Goal: Transaction & Acquisition: Download file/media

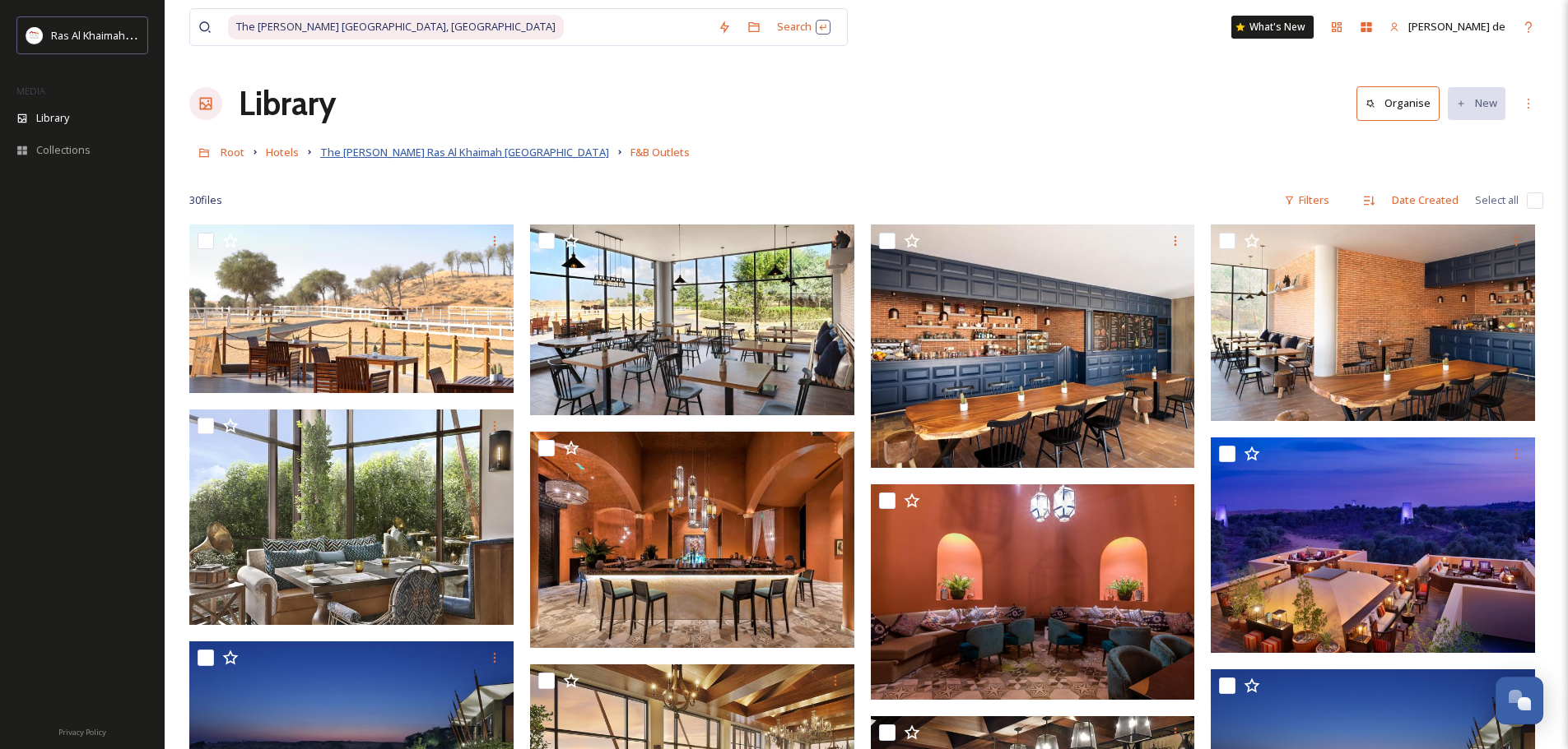
click at [441, 153] on span "The [PERSON_NAME] Ras Al Khaimah [GEOGRAPHIC_DATA]" at bounding box center [464, 152] width 289 height 15
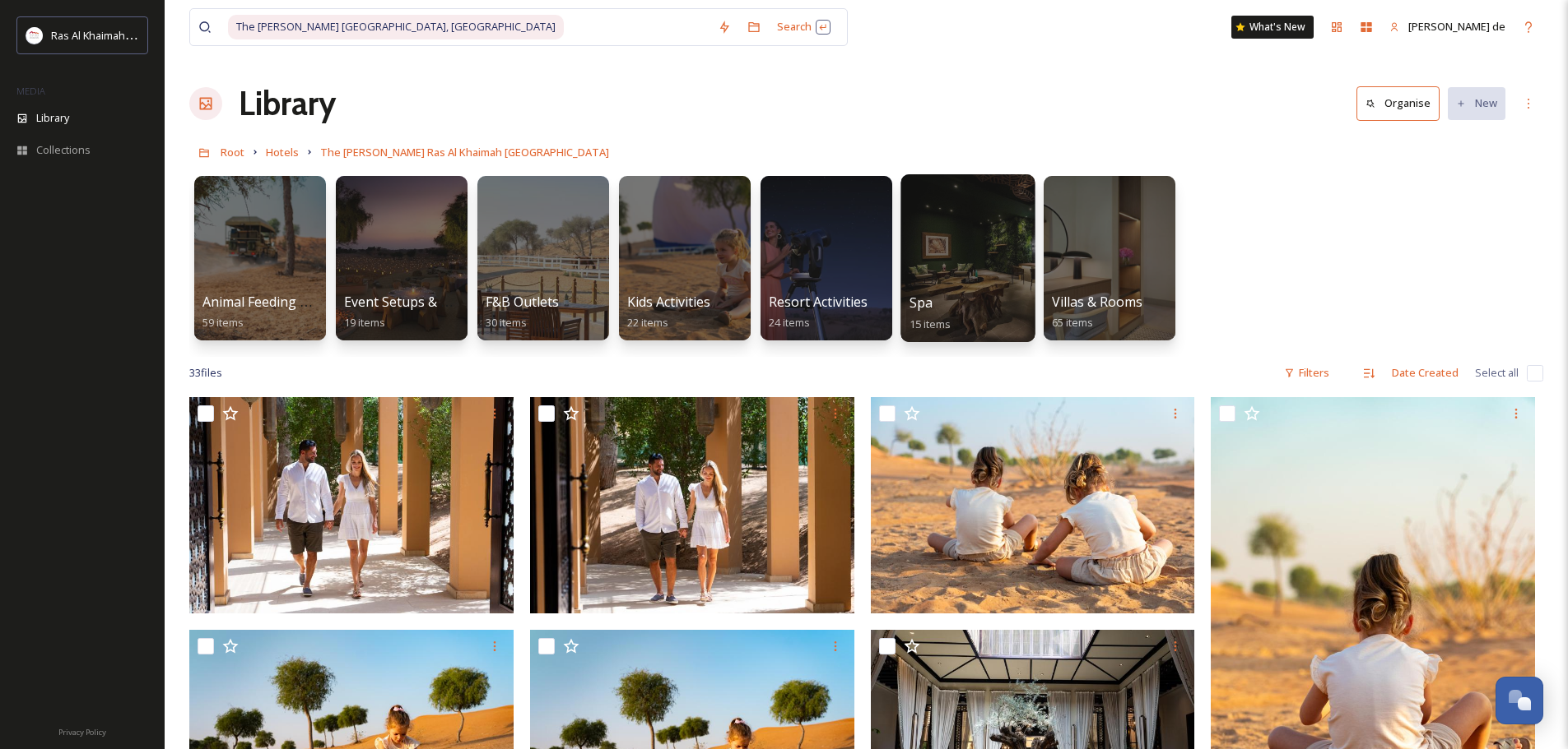
click at [930, 261] on div at bounding box center [967, 258] width 135 height 168
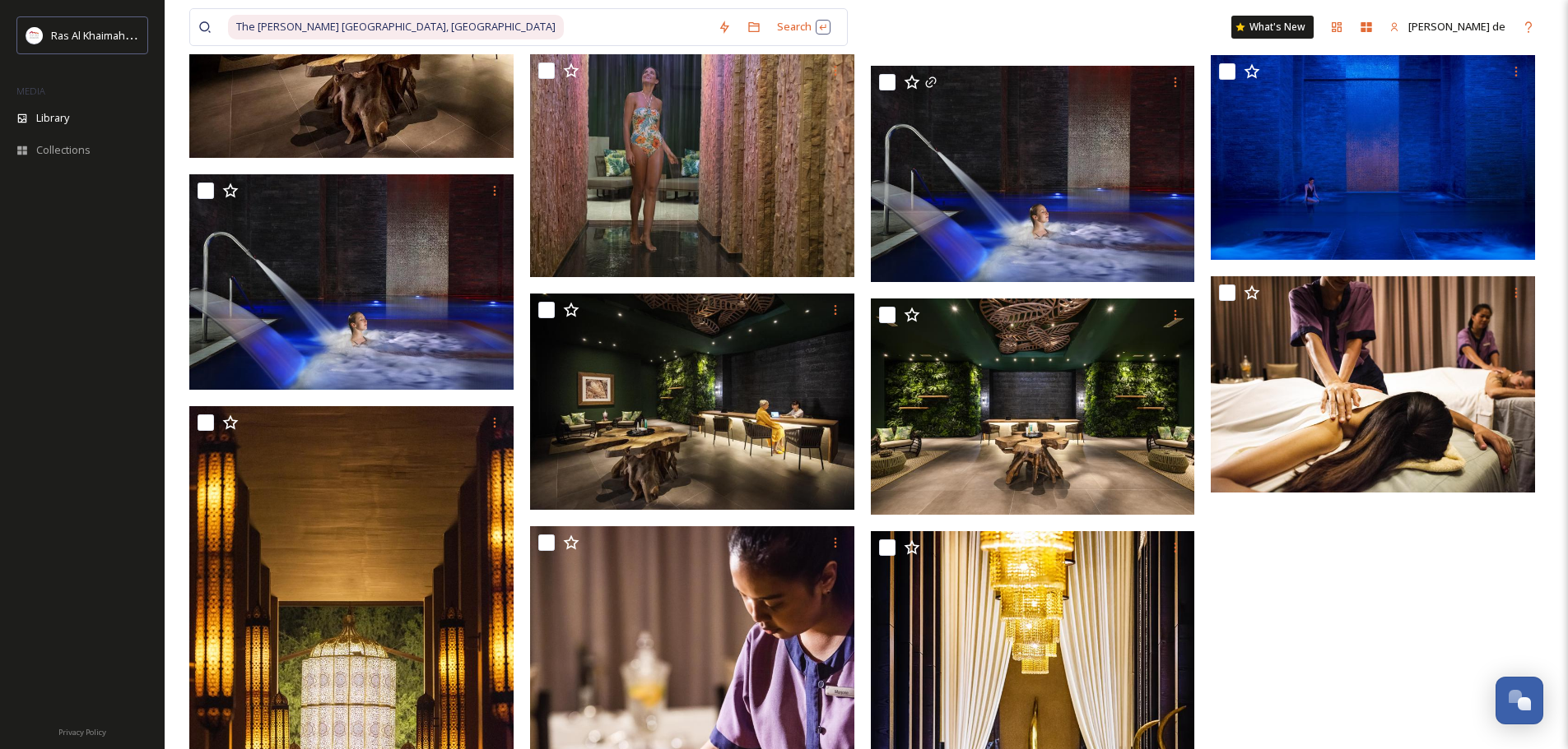
scroll to position [165, 0]
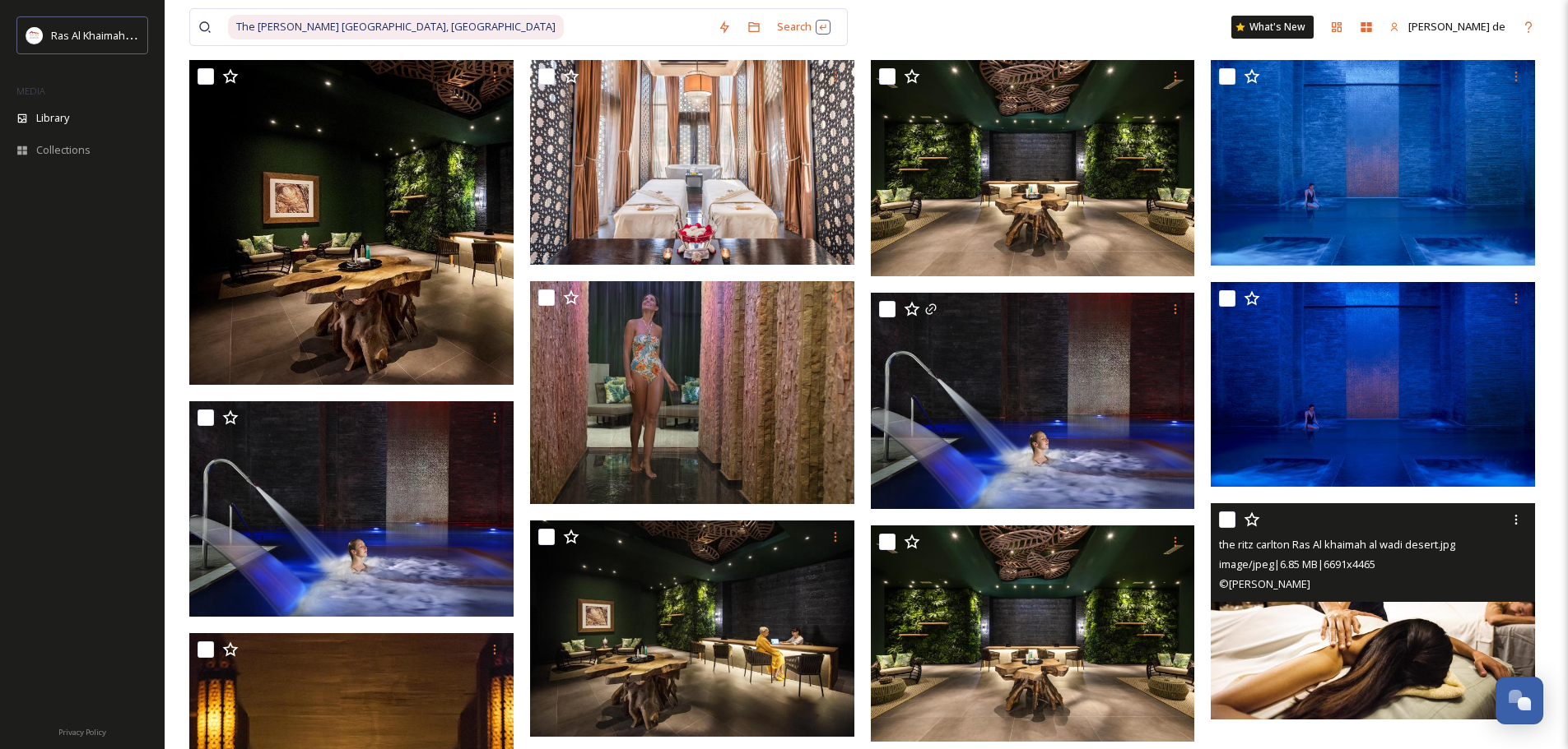
click at [1397, 599] on div "the ritz carlton Ras Al khaimah al wadi desert.jpg image/jpeg | 6.85 MB | 6691 …" at bounding box center [1373, 553] width 324 height 98
click at [1389, 632] on img at bounding box center [1373, 612] width 324 height 216
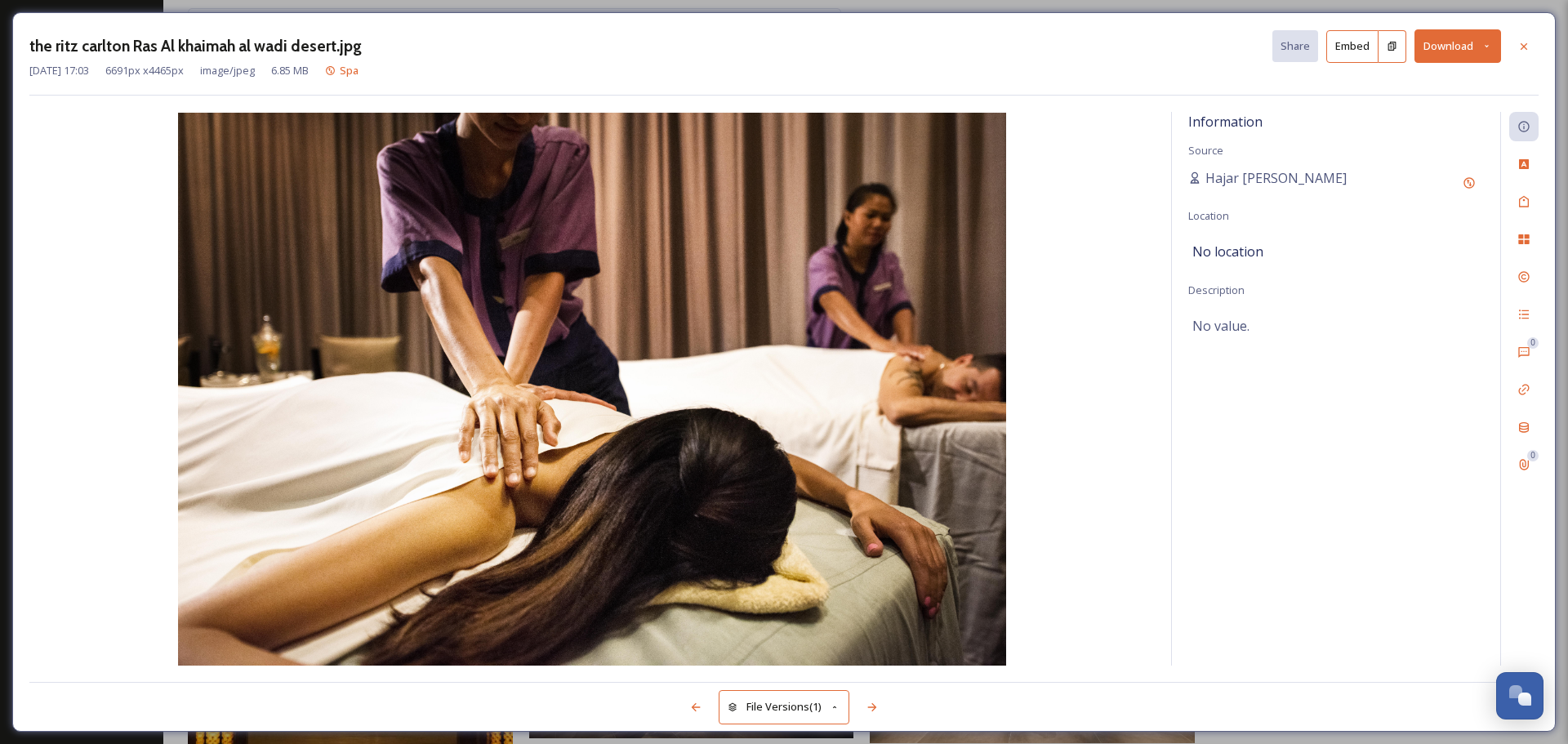
click at [1443, 44] on button "Download" at bounding box center [1457, 46] width 86 height 34
click at [1406, 112] on span "Download Large (2000 x 1335)" at bounding box center [1409, 116] width 144 height 16
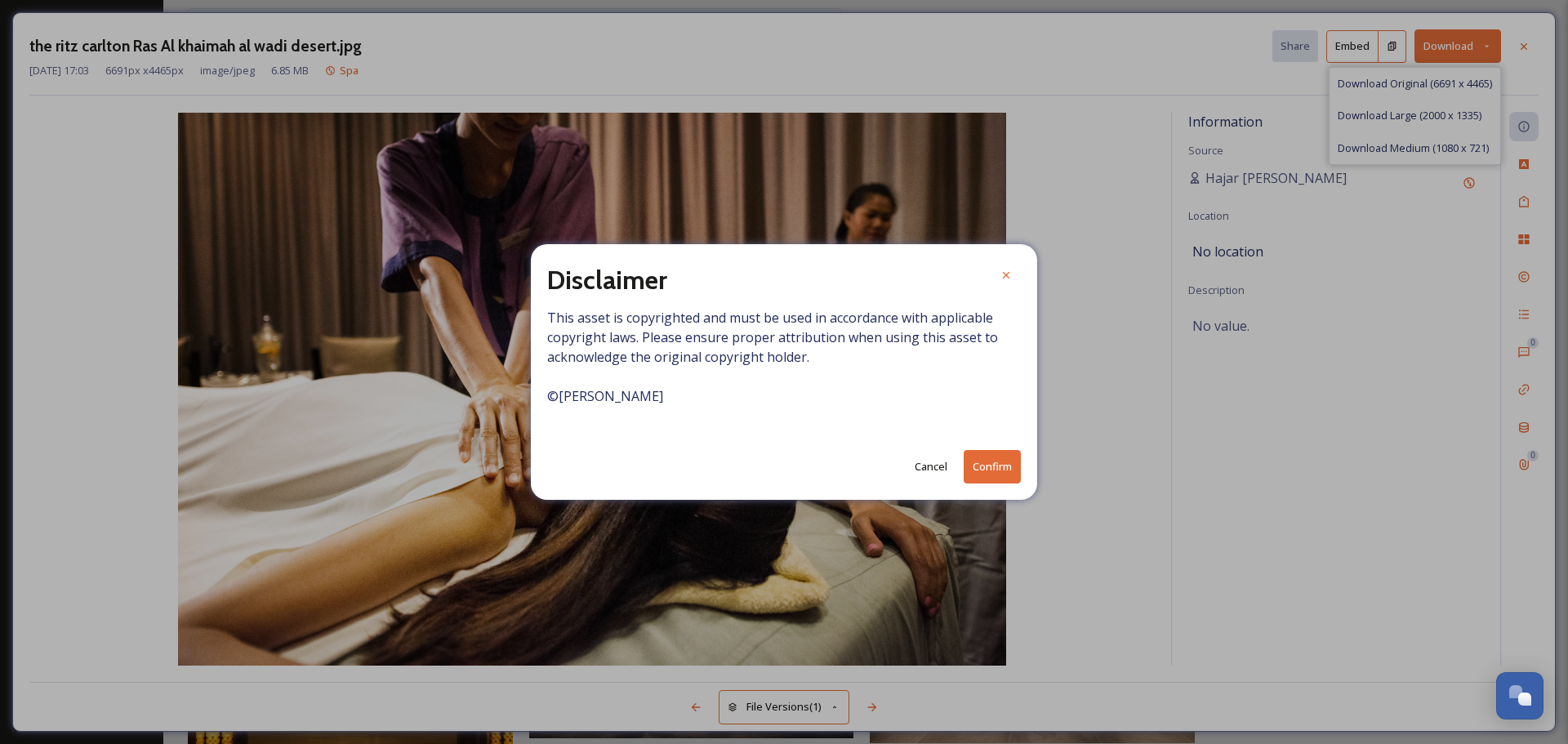
click at [1004, 470] on button "Confirm" at bounding box center [992, 467] width 57 height 34
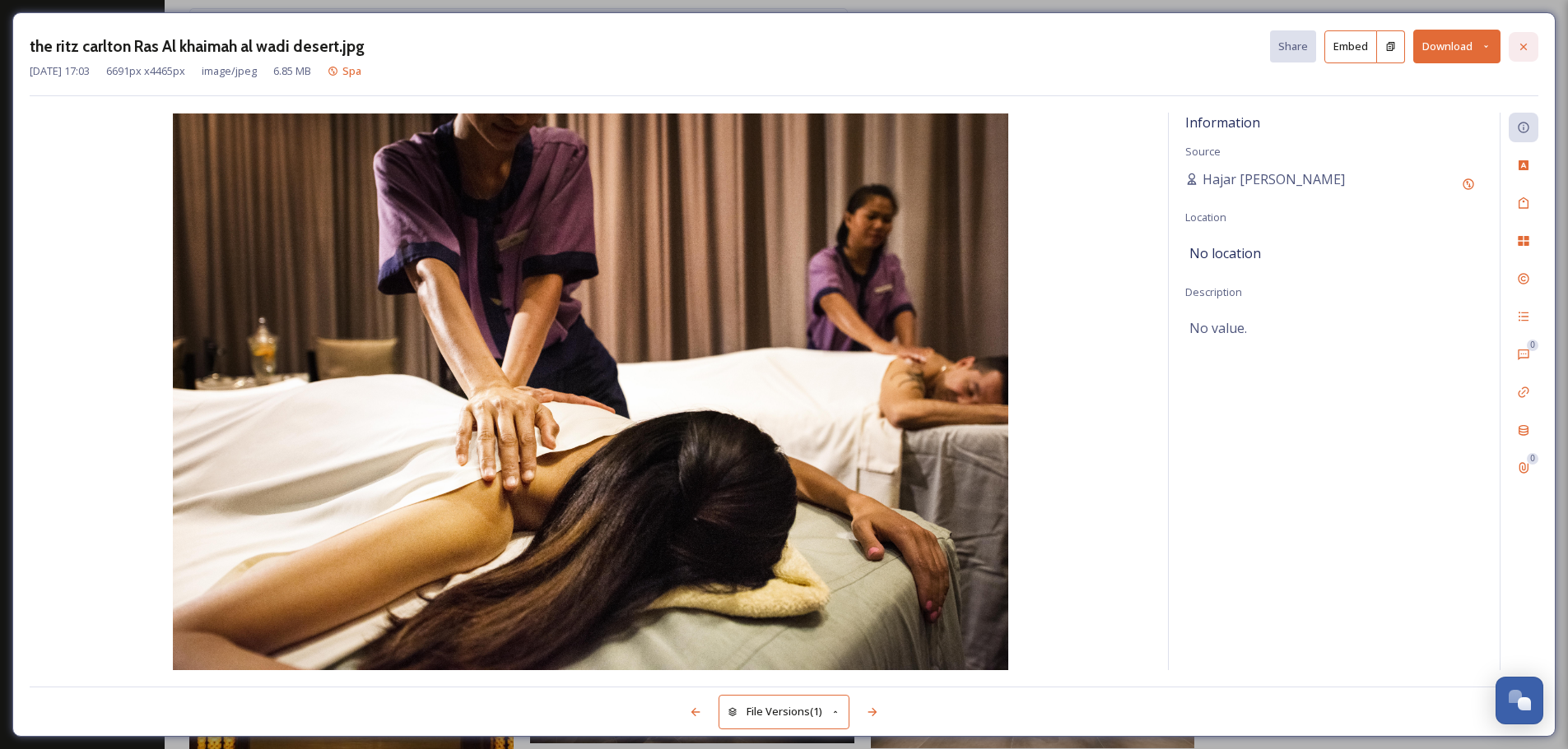
click at [1517, 45] on icon at bounding box center [1523, 47] width 13 height 13
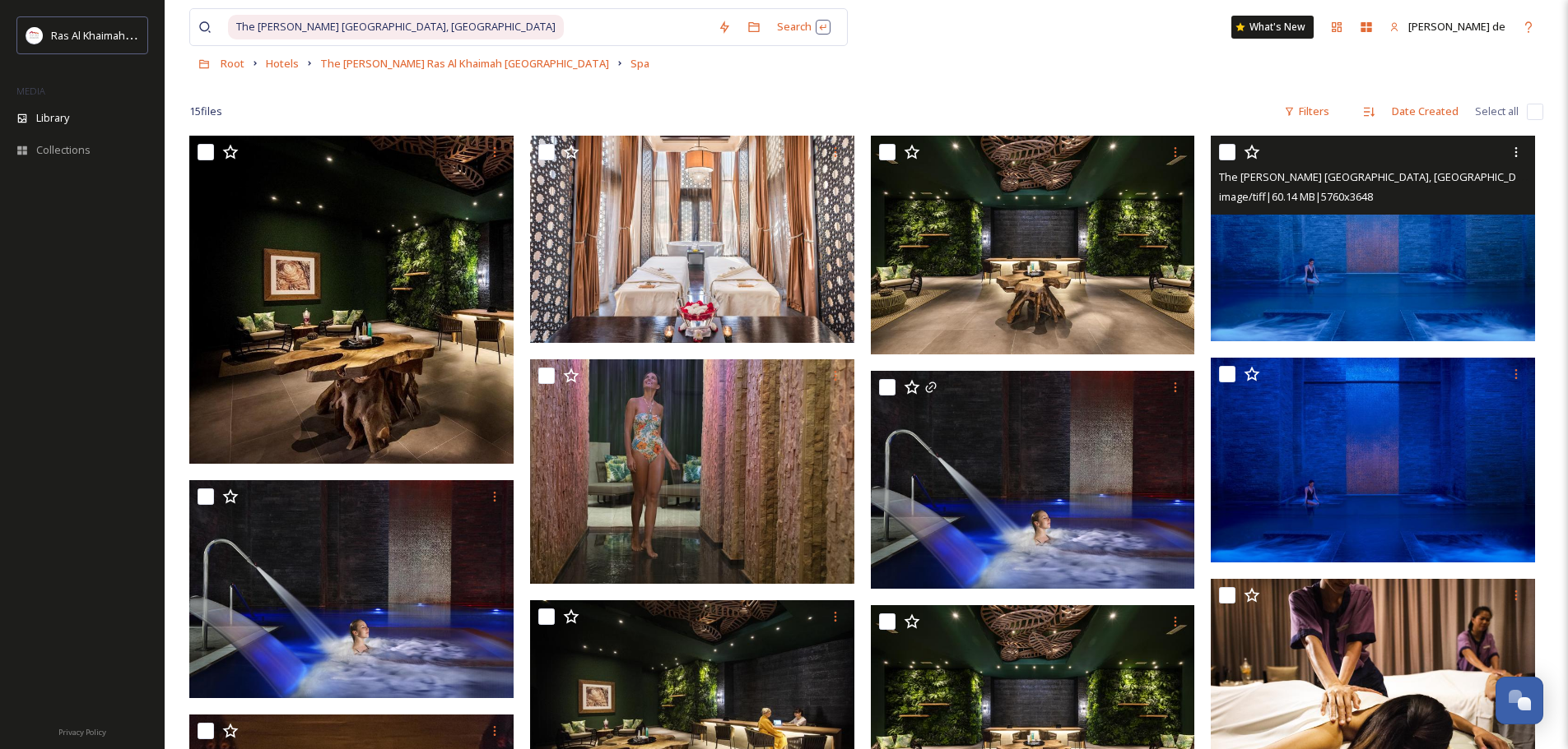
scroll to position [67, 0]
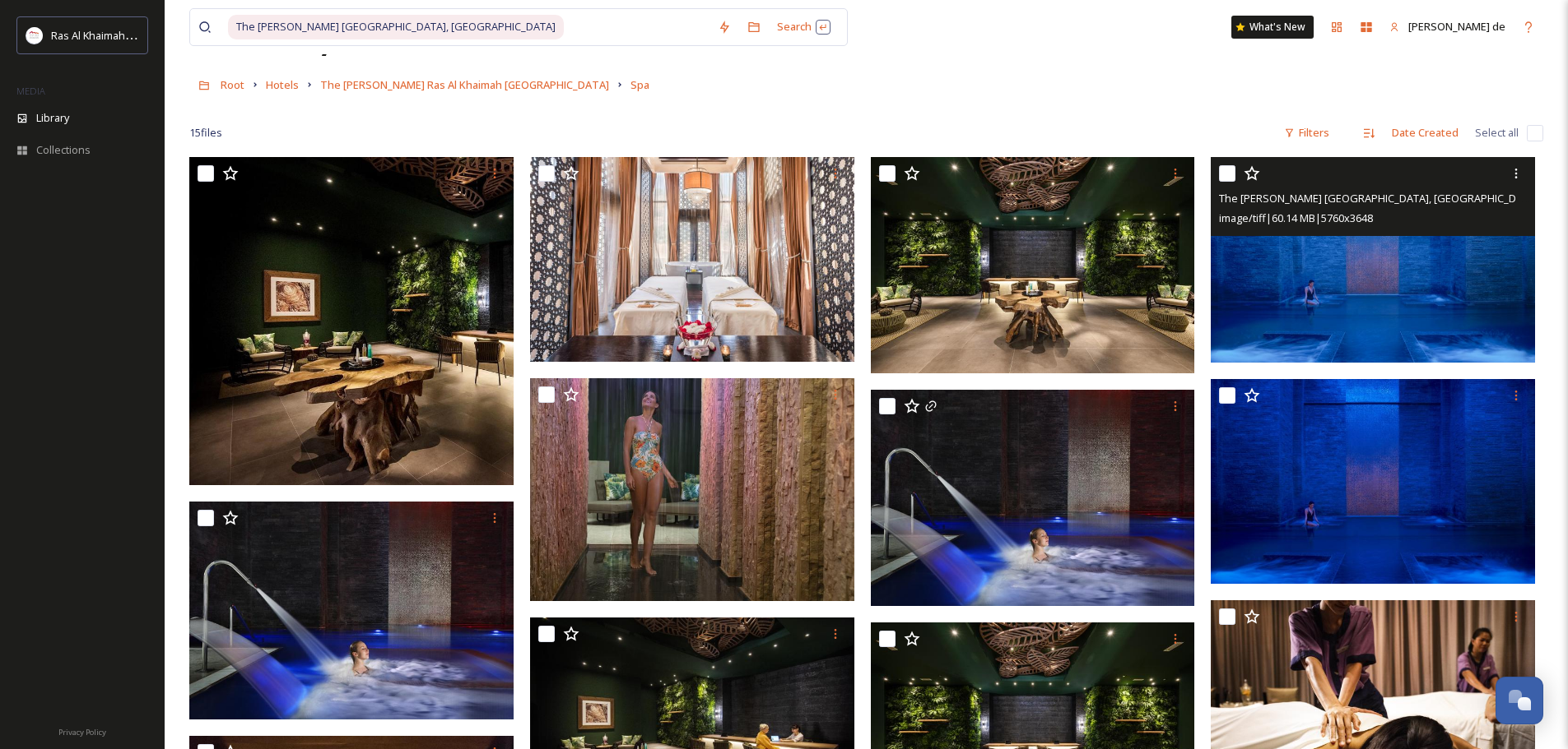
click at [1385, 285] on img at bounding box center [1373, 259] width 324 height 205
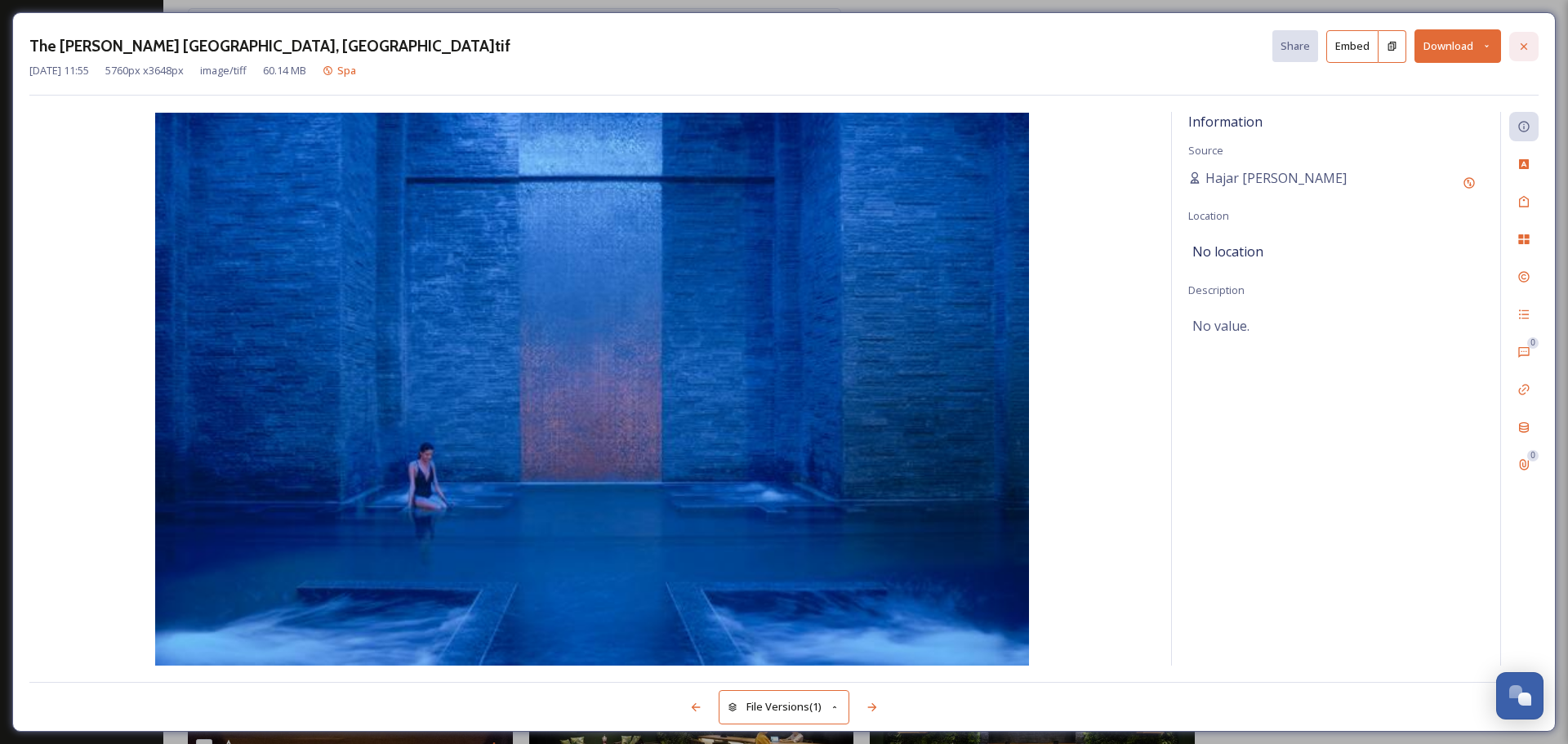
click at [1529, 47] on icon at bounding box center [1524, 47] width 13 height 13
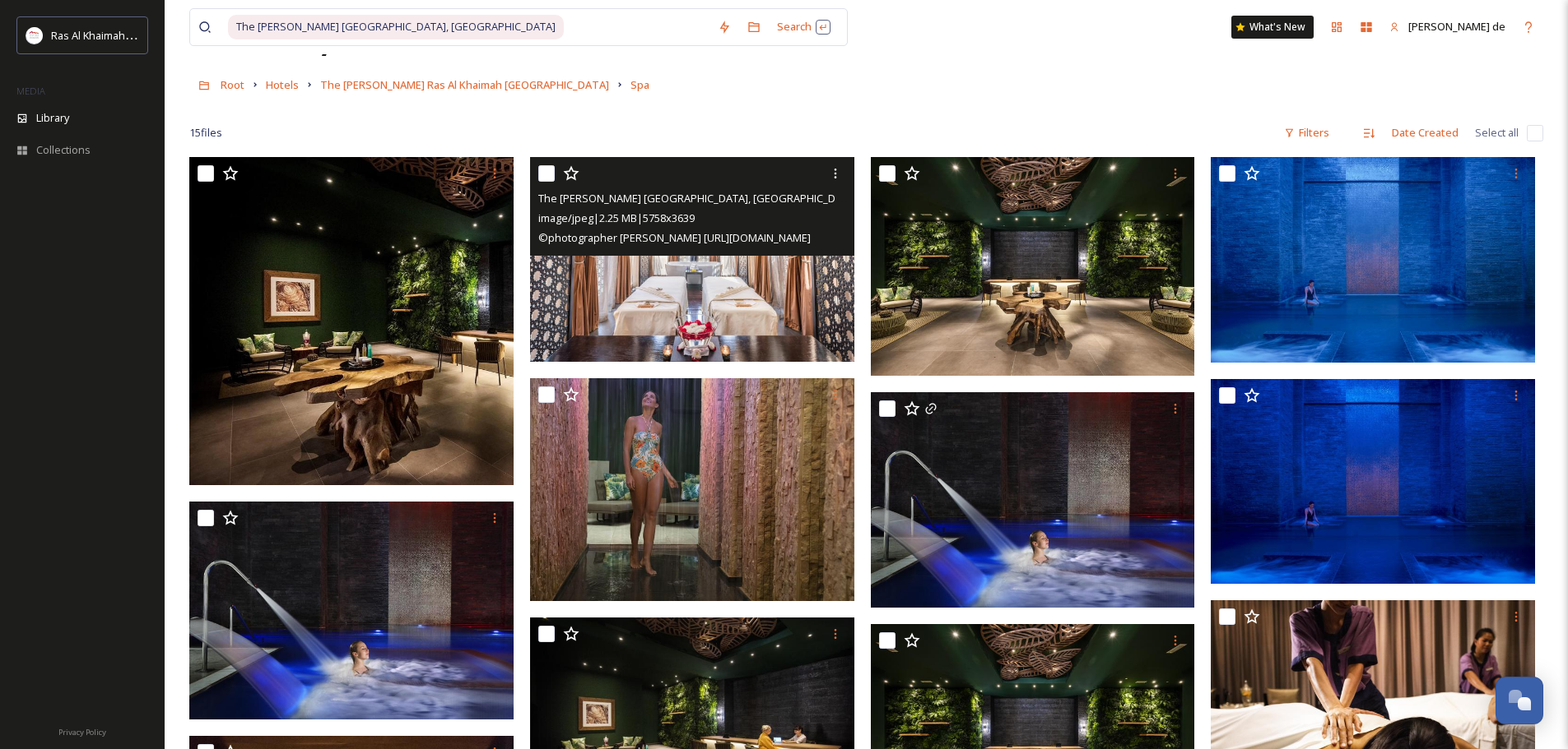
click at [783, 255] on div "The [PERSON_NAME] [GEOGRAPHIC_DATA], [GEOGRAPHIC_DATA] Spa treatment room.jpg i…" at bounding box center [692, 206] width 324 height 98
click at [765, 311] on img at bounding box center [692, 259] width 324 height 205
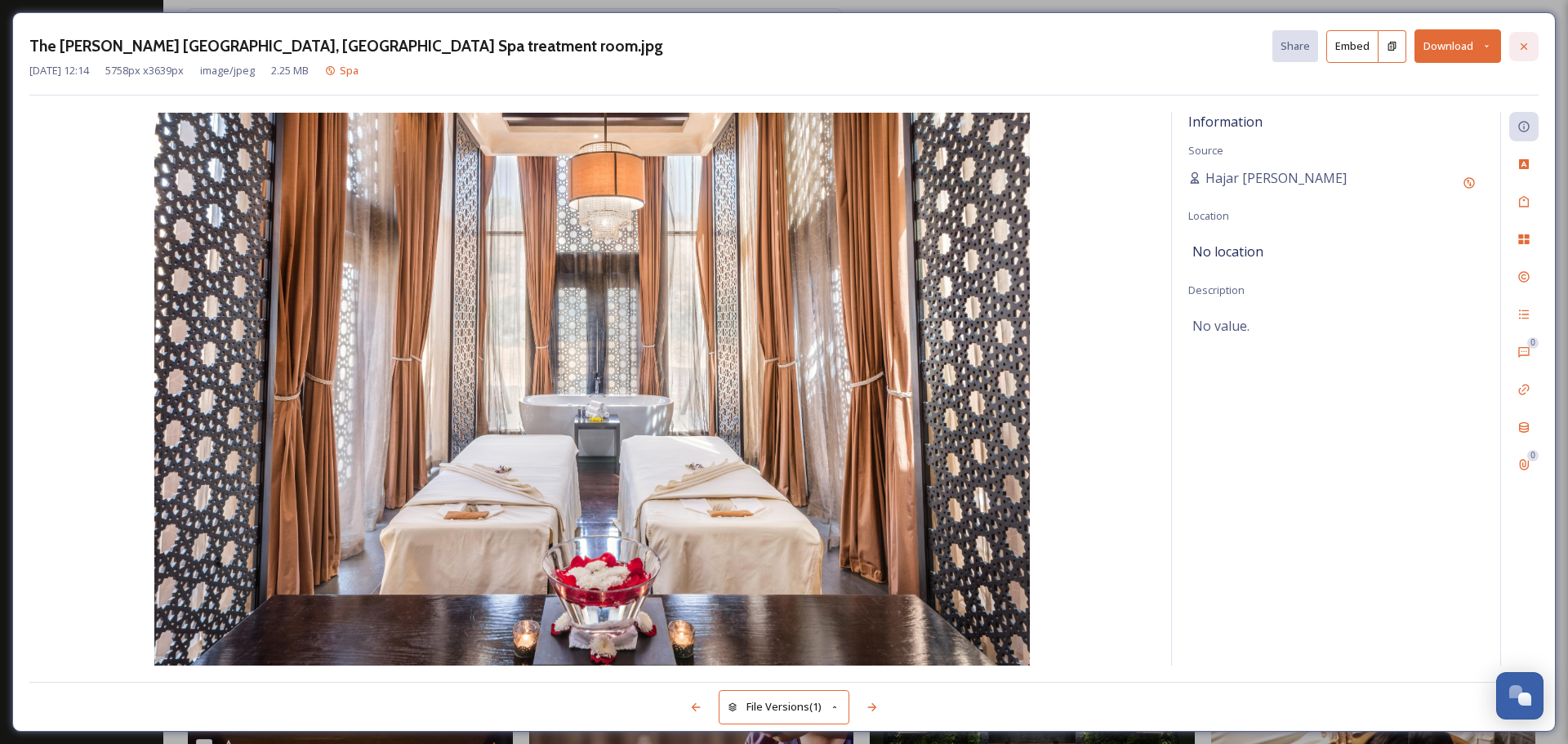
click at [1514, 40] on div at bounding box center [1523, 46] width 29 height 29
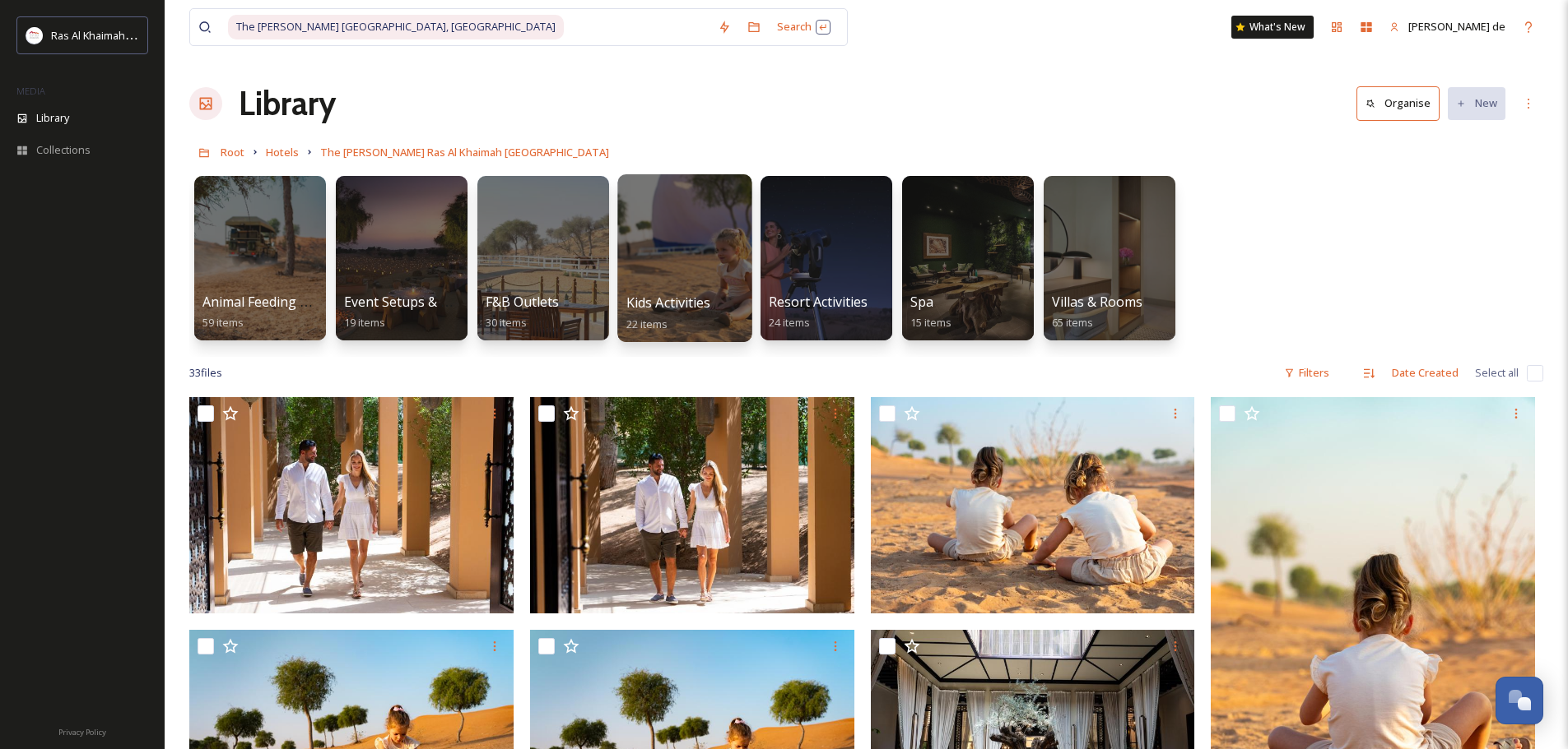
click at [715, 251] on div at bounding box center [684, 258] width 135 height 168
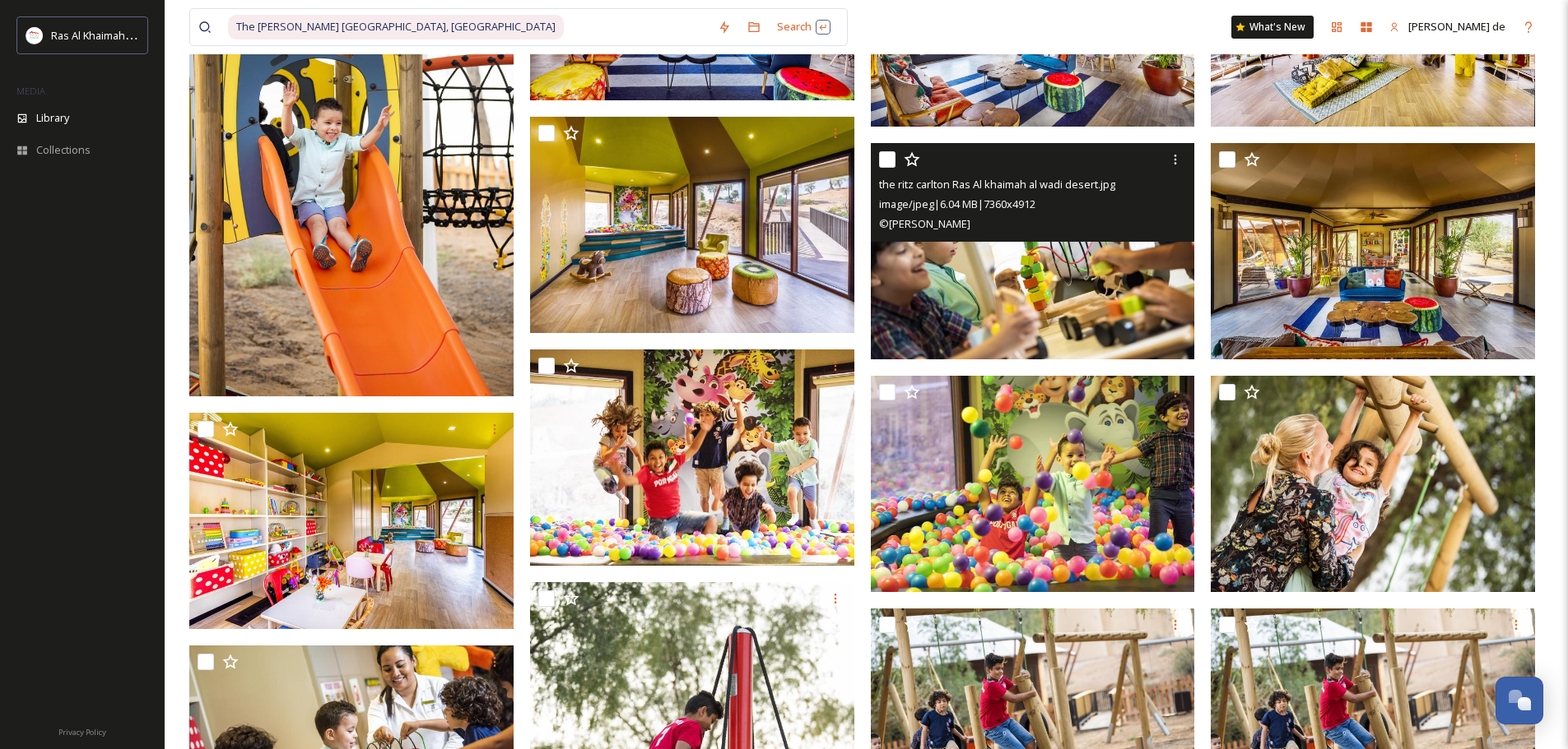
scroll to position [576, 0]
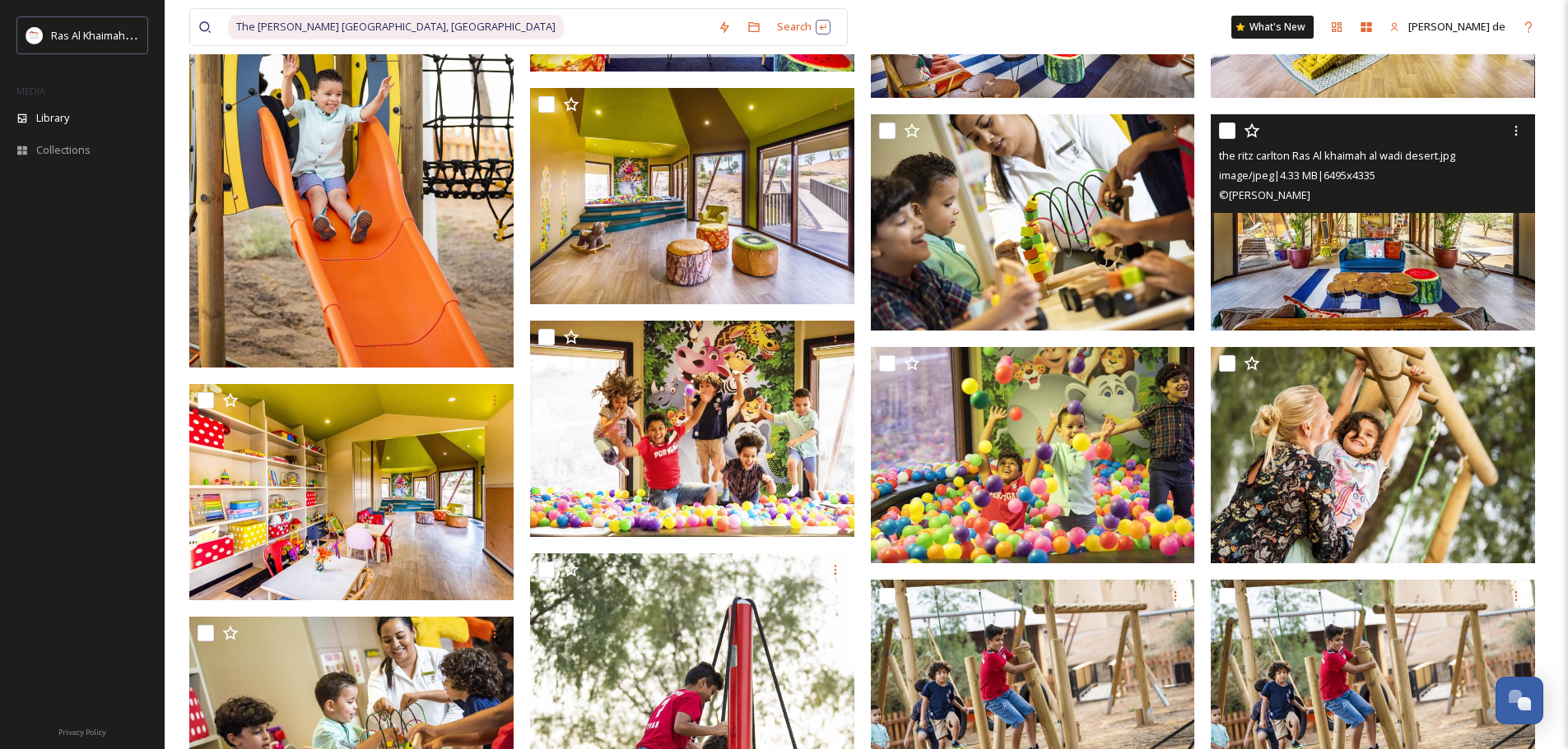
click at [1482, 297] on img at bounding box center [1373, 223] width 324 height 216
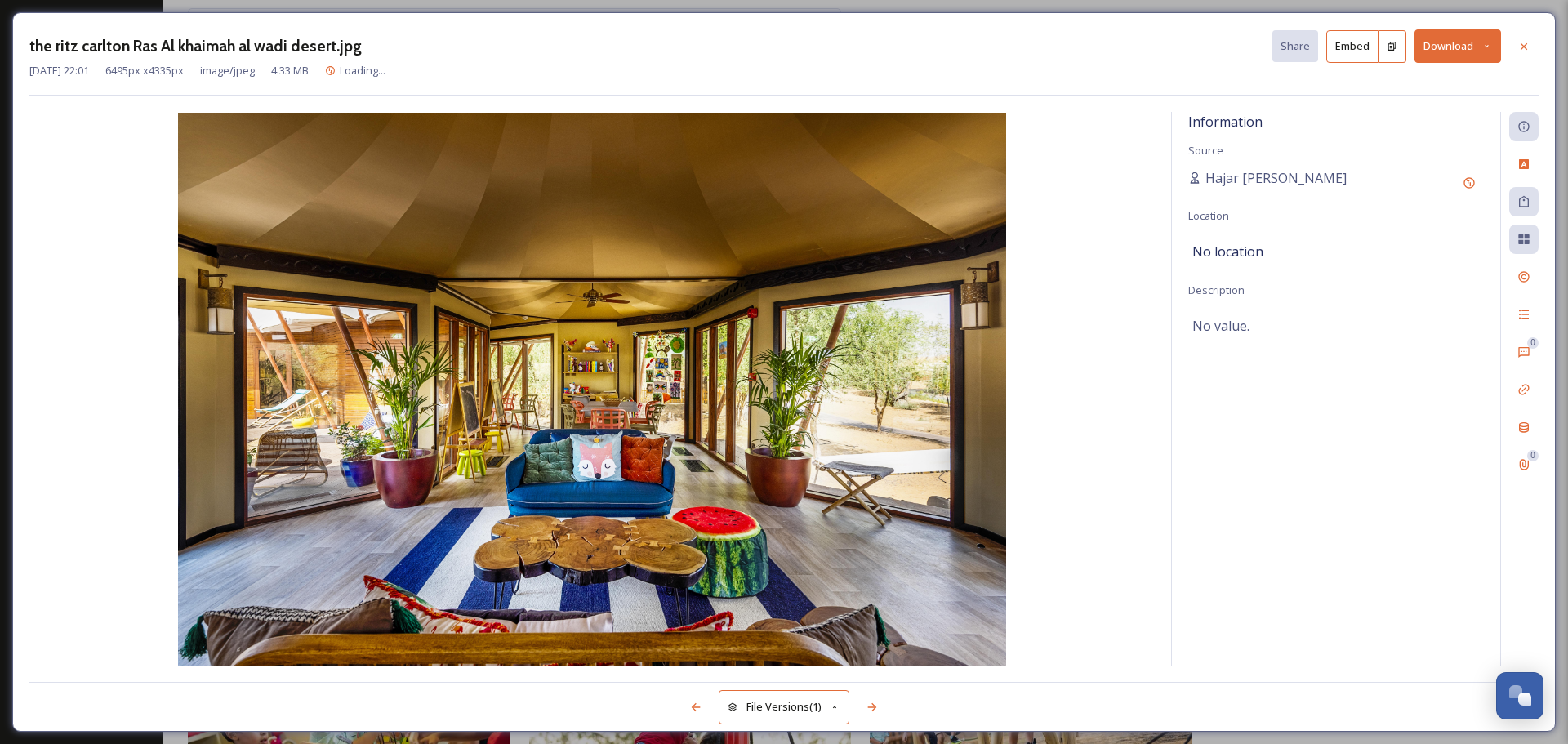
click at [1436, 47] on button "Download" at bounding box center [1457, 46] width 86 height 34
click at [1390, 112] on span "Download Large (2000 x 1335)" at bounding box center [1409, 116] width 144 height 16
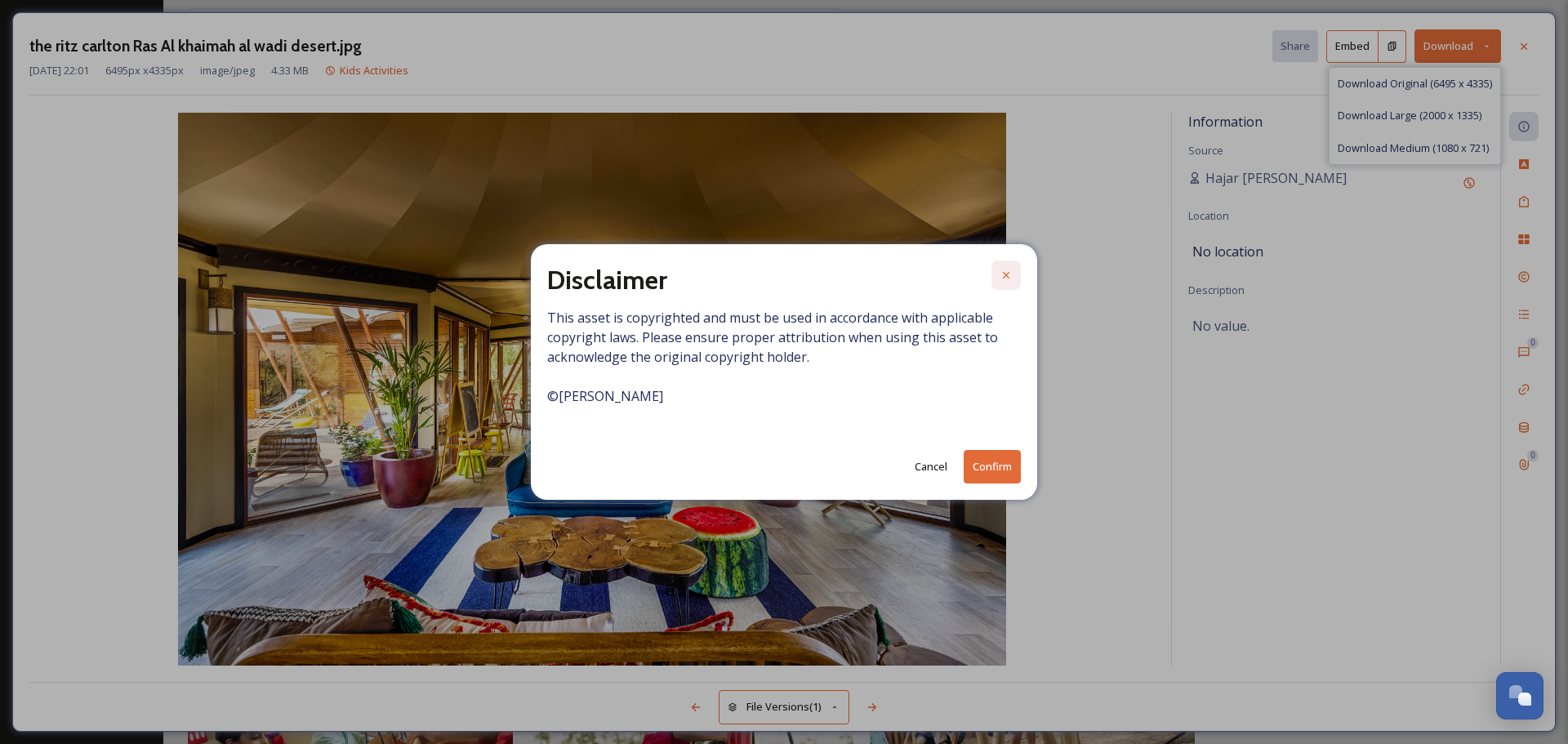
click at [1008, 275] on icon at bounding box center [1006, 276] width 13 height 13
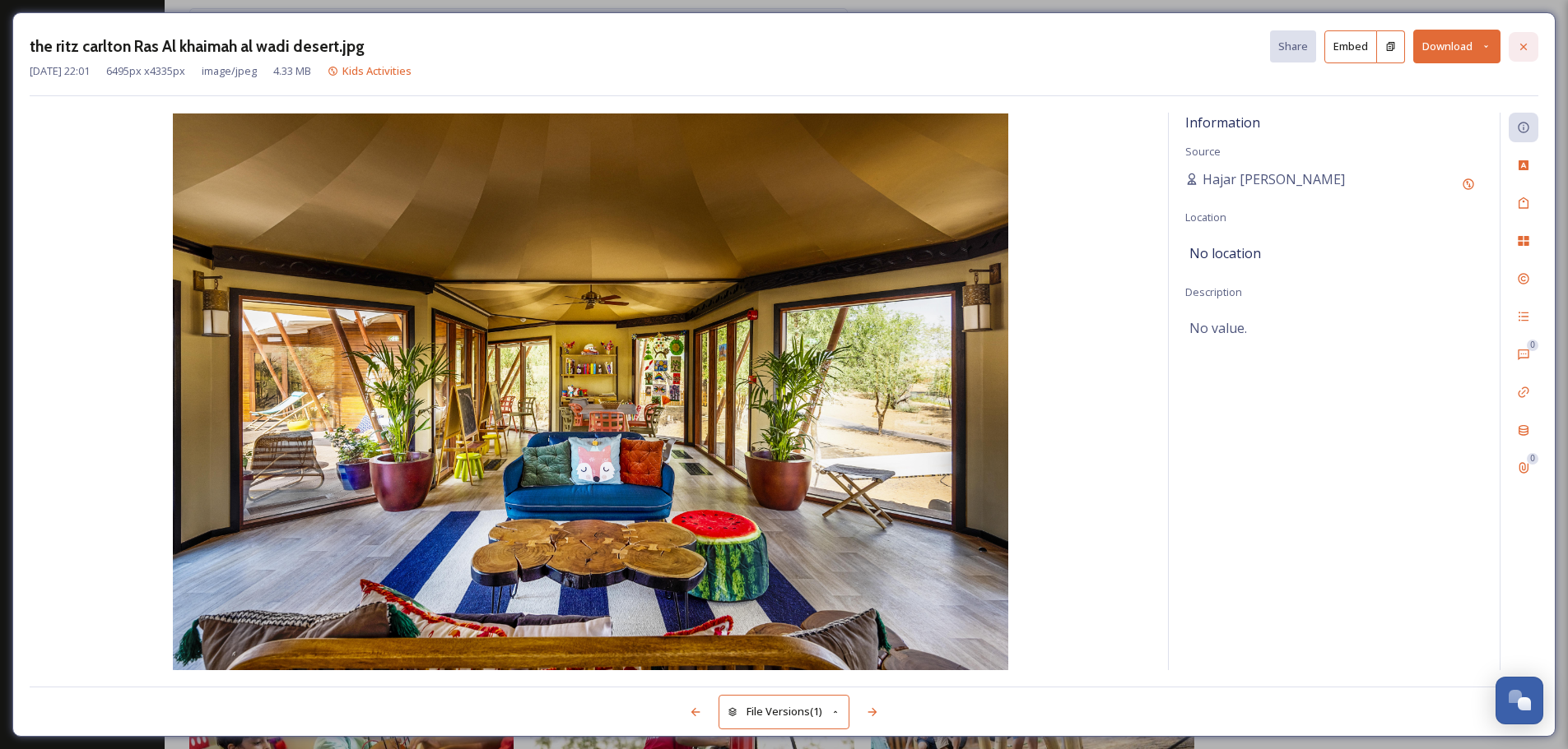
click at [1516, 47] on div at bounding box center [1523, 46] width 29 height 29
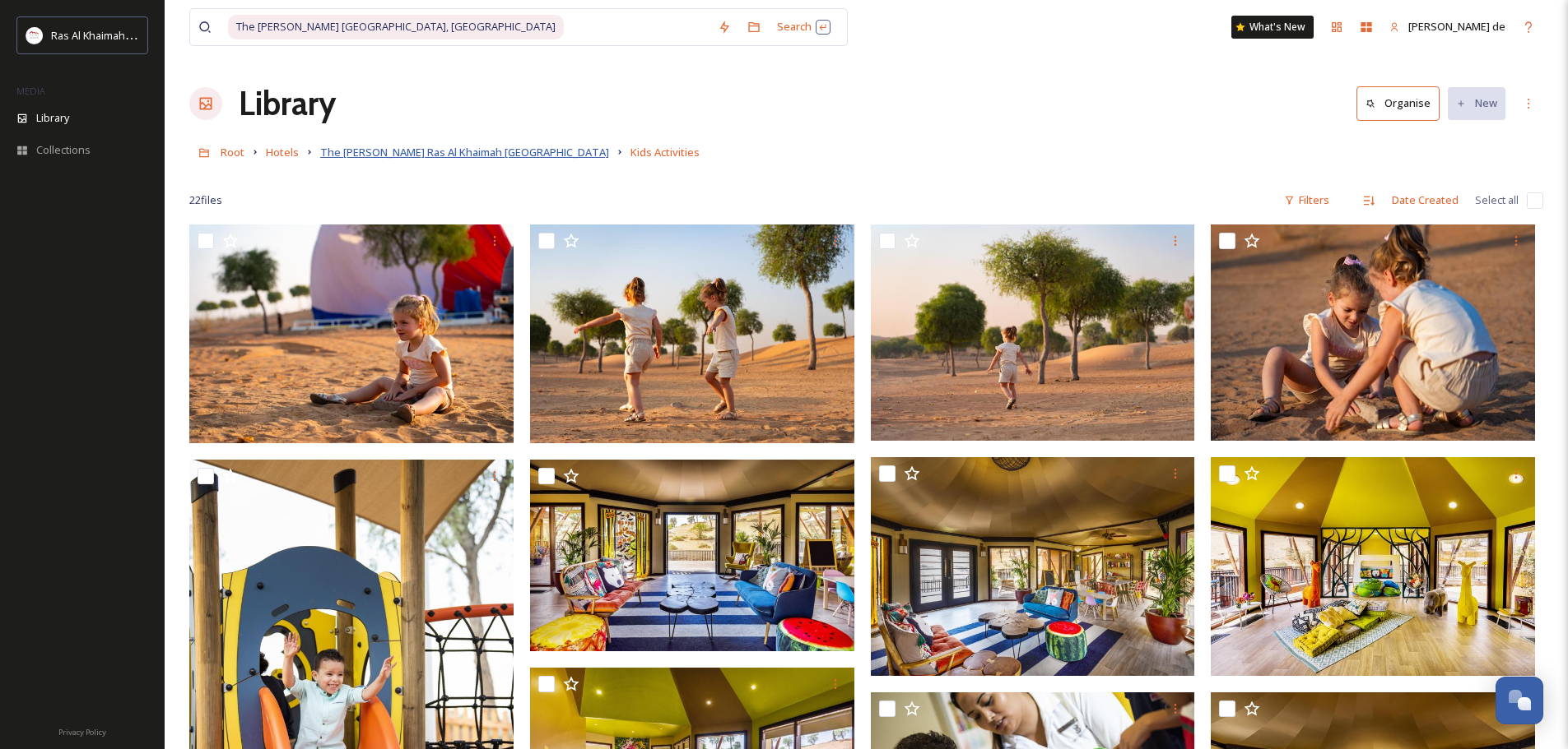
click at [368, 152] on span "The [PERSON_NAME] Ras Al Khaimah [GEOGRAPHIC_DATA]" at bounding box center [464, 152] width 289 height 15
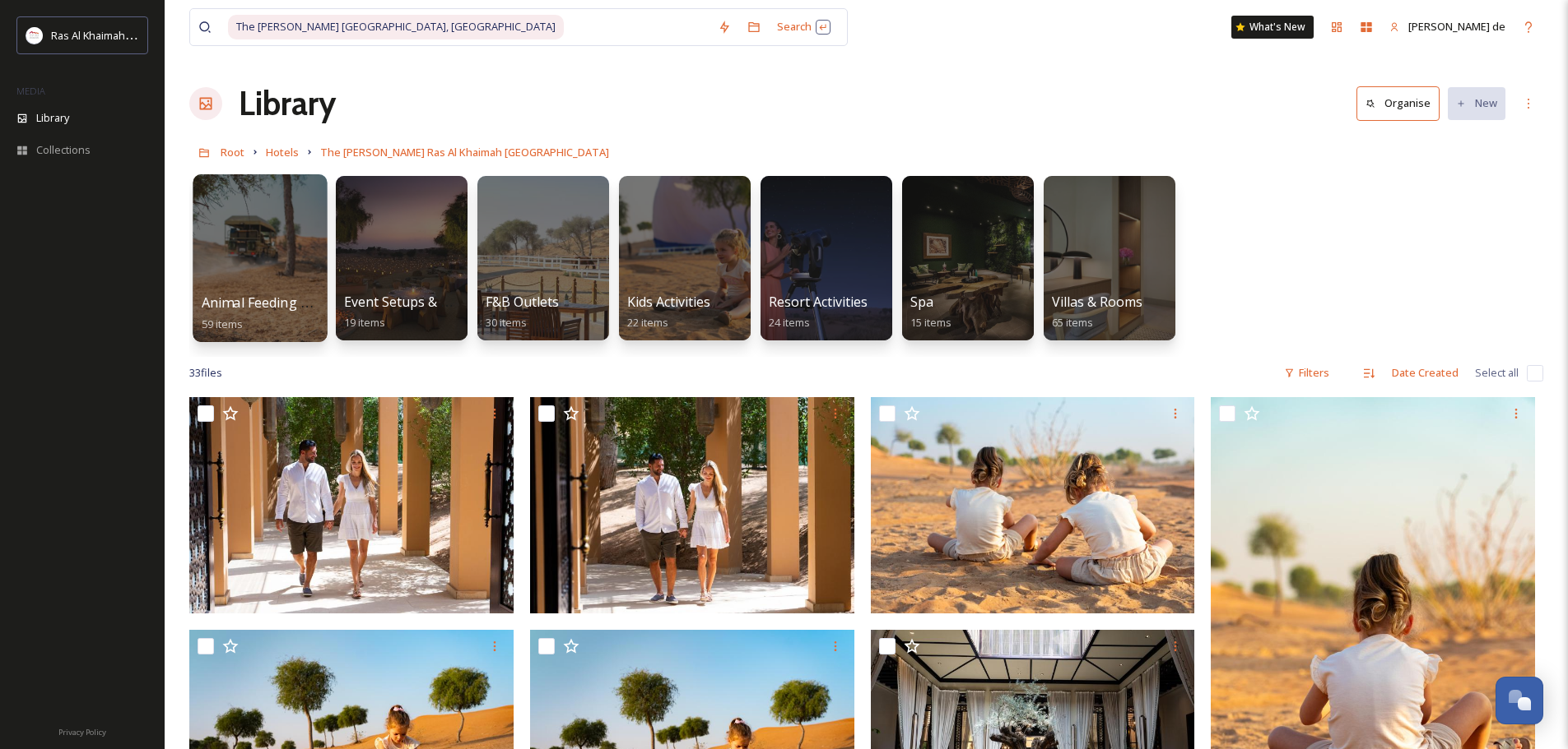
click at [269, 239] on div at bounding box center [260, 258] width 135 height 168
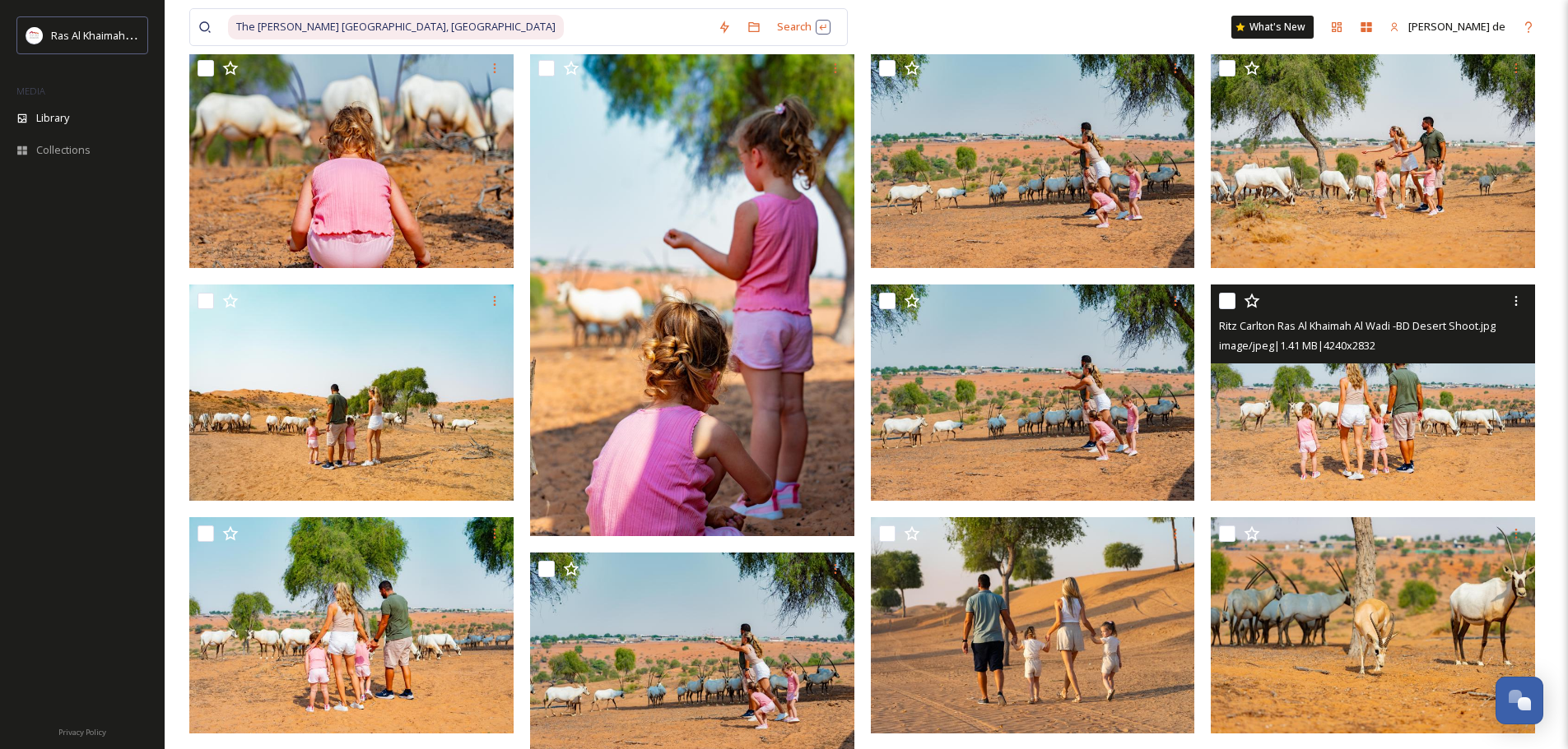
scroll to position [658, 0]
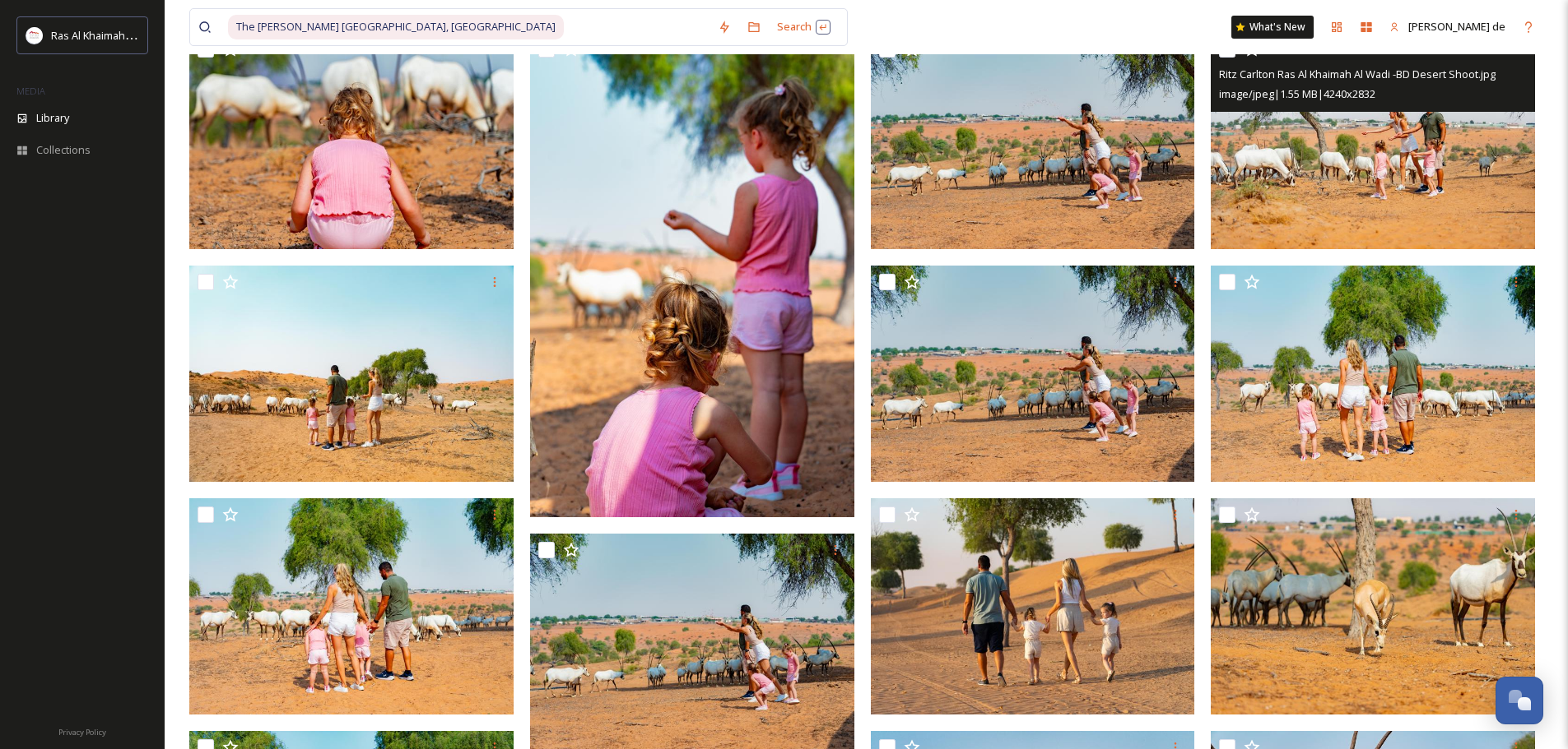
click at [1369, 140] on img at bounding box center [1373, 140] width 324 height 216
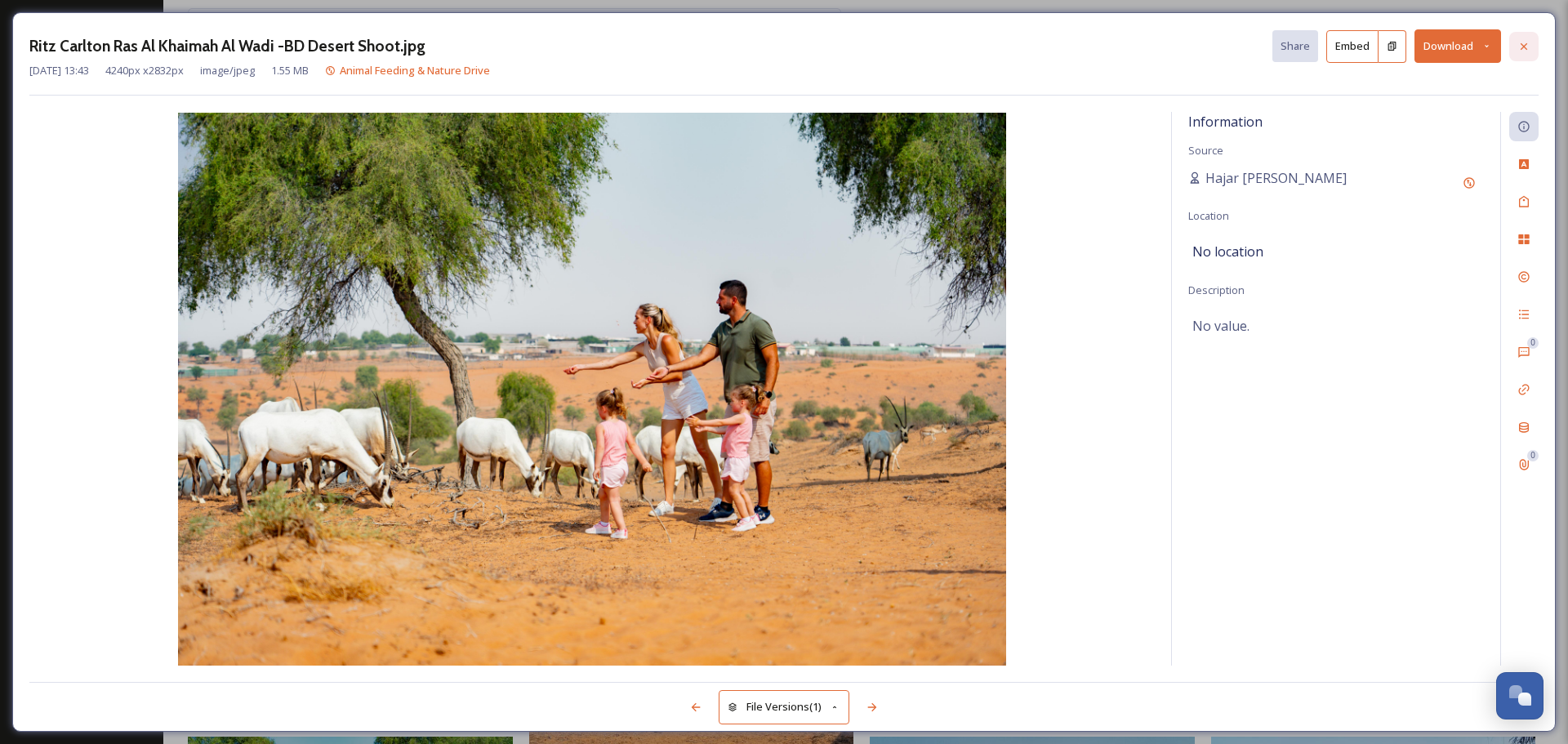
click at [1520, 47] on icon at bounding box center [1524, 47] width 13 height 13
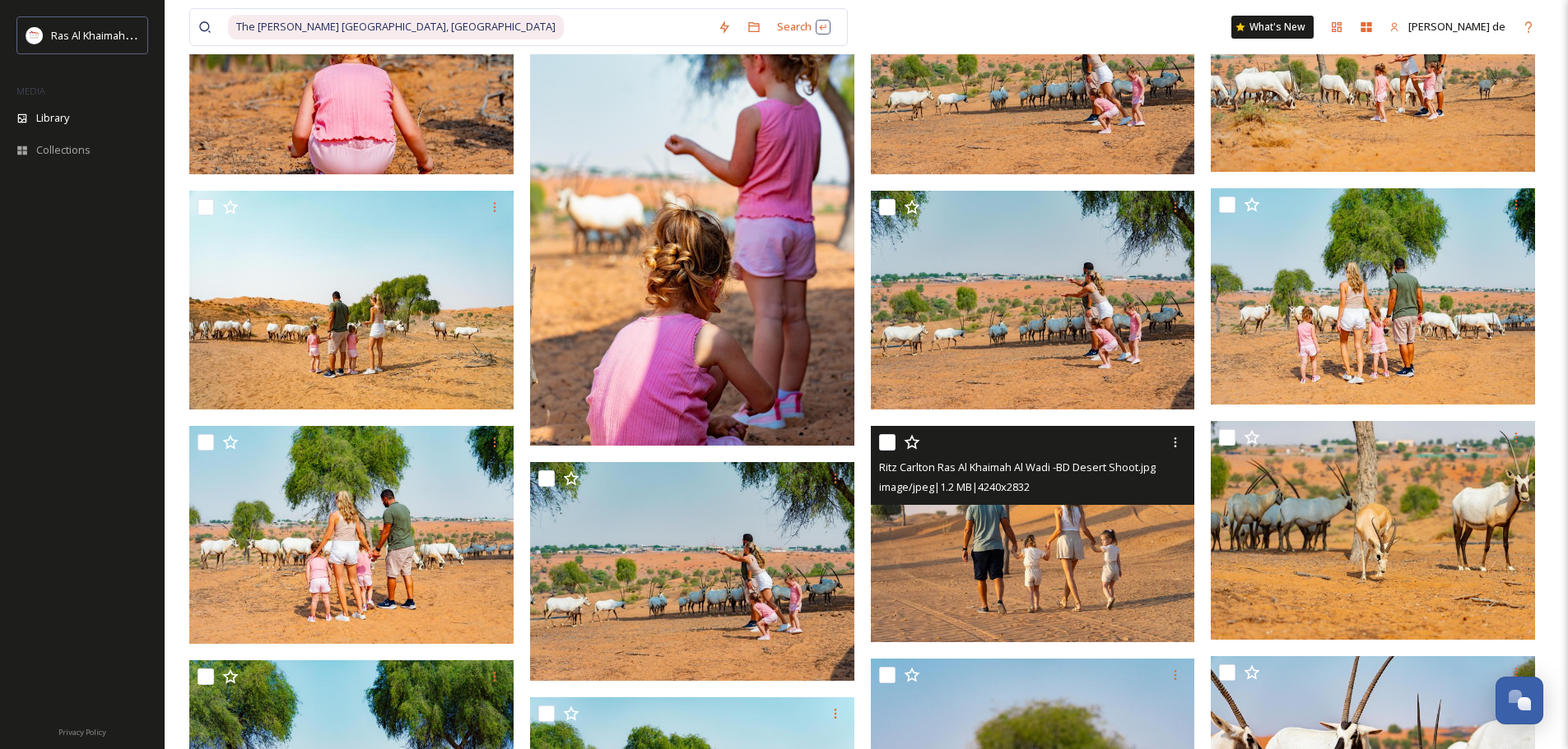
scroll to position [740, 0]
